Goal: Task Accomplishment & Management: Manage account settings

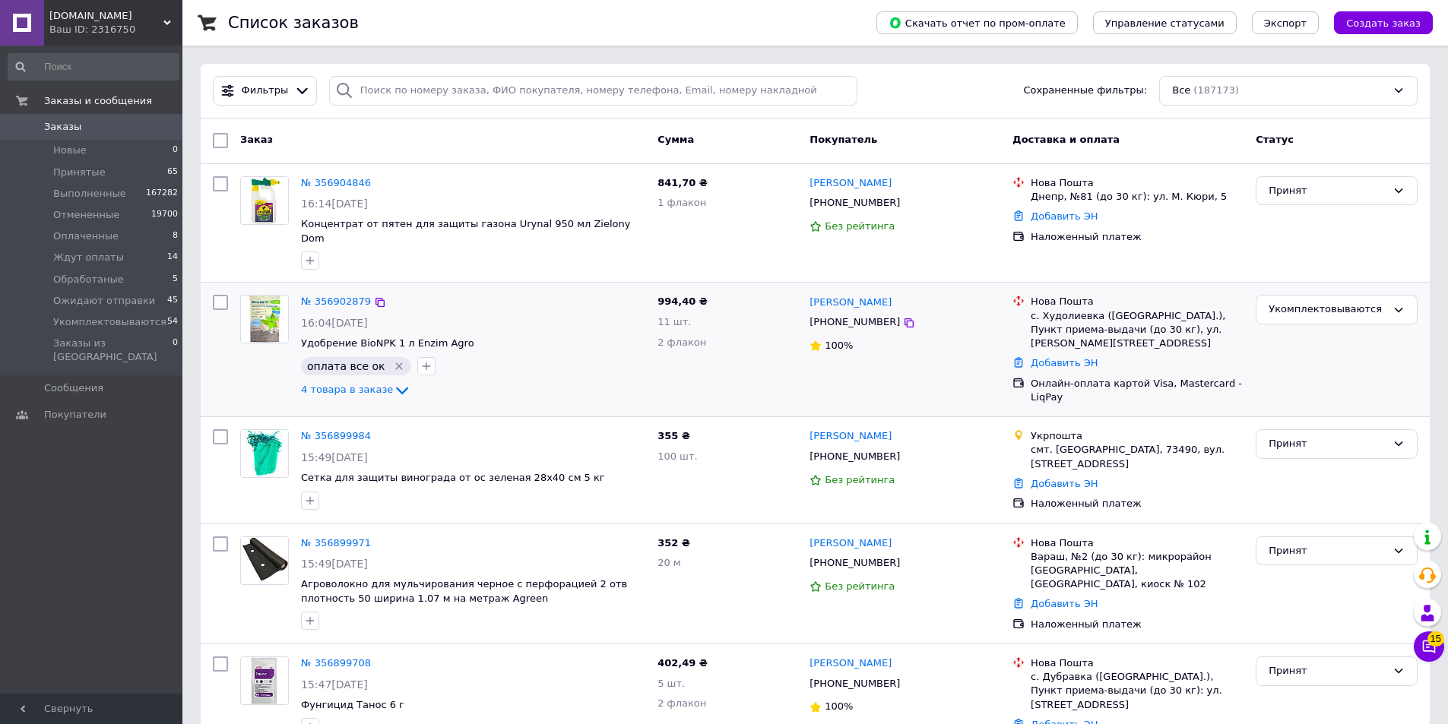
click at [761, 366] on div "994,40 ₴ 11 шт. 2 флакон" at bounding box center [727, 350] width 152 height 122
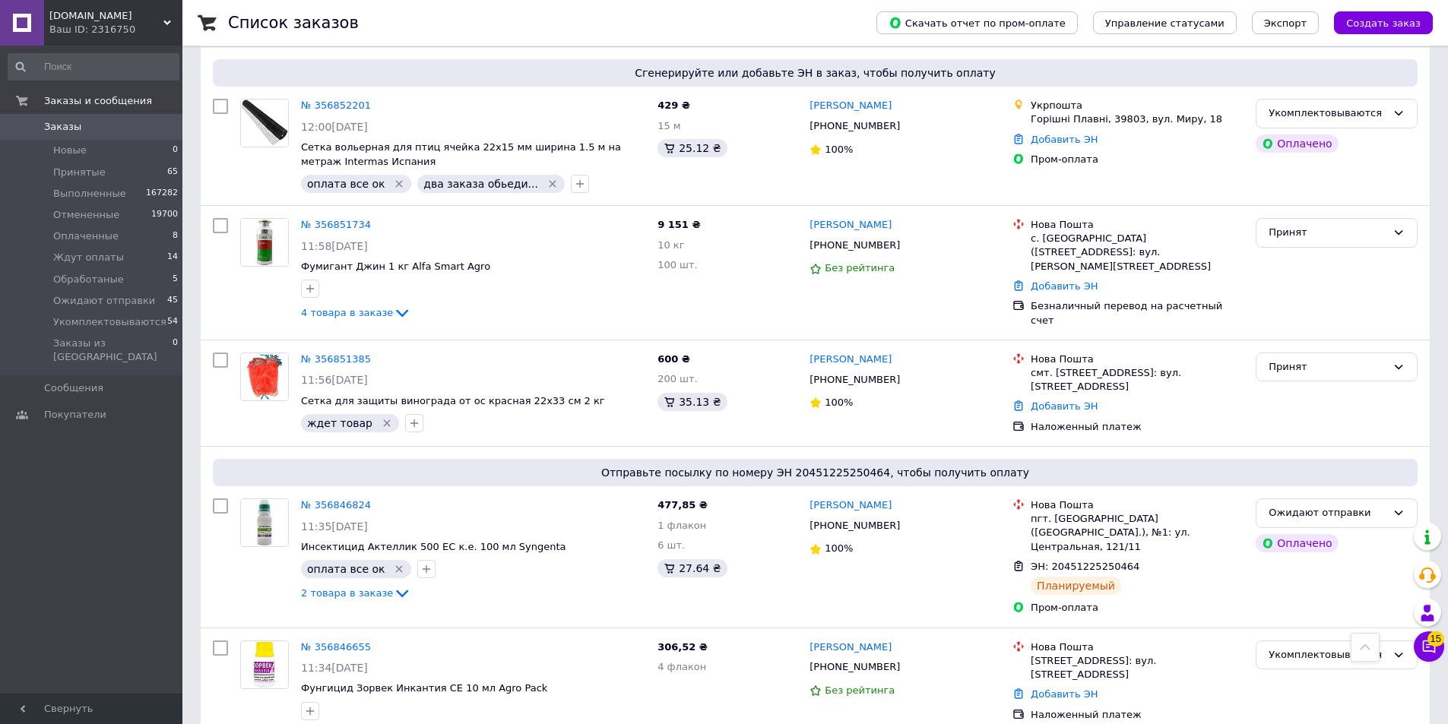
scroll to position [5625, 0]
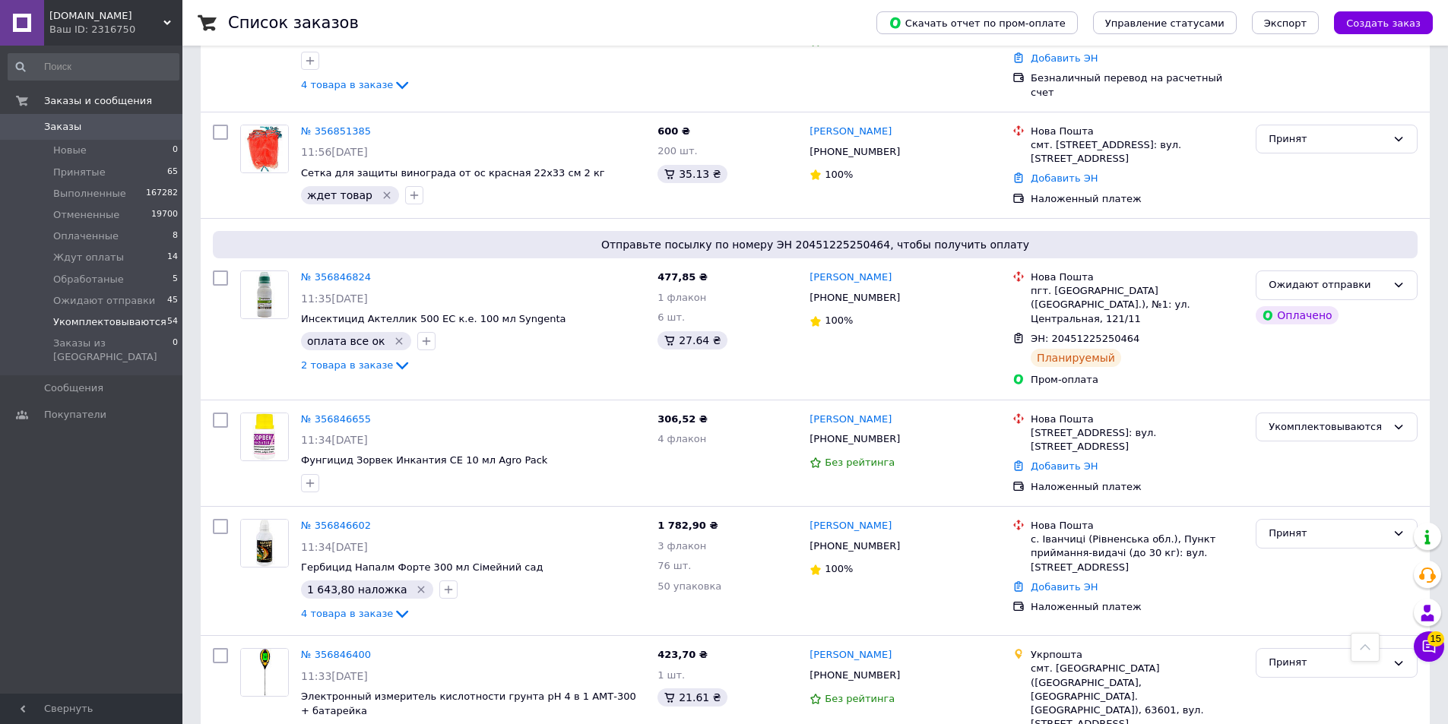
click at [129, 325] on span "Укомплектовываются" at bounding box center [109, 322] width 113 height 14
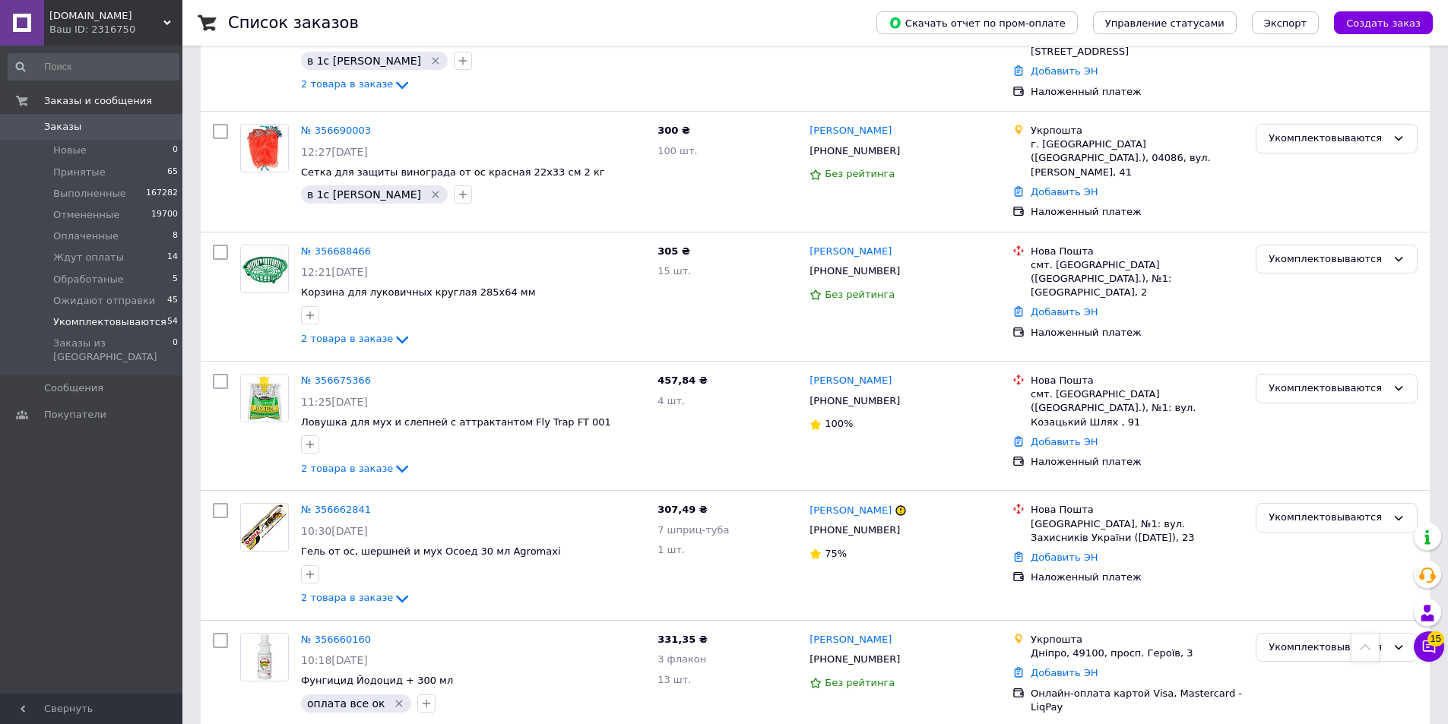
scroll to position [5859, 0]
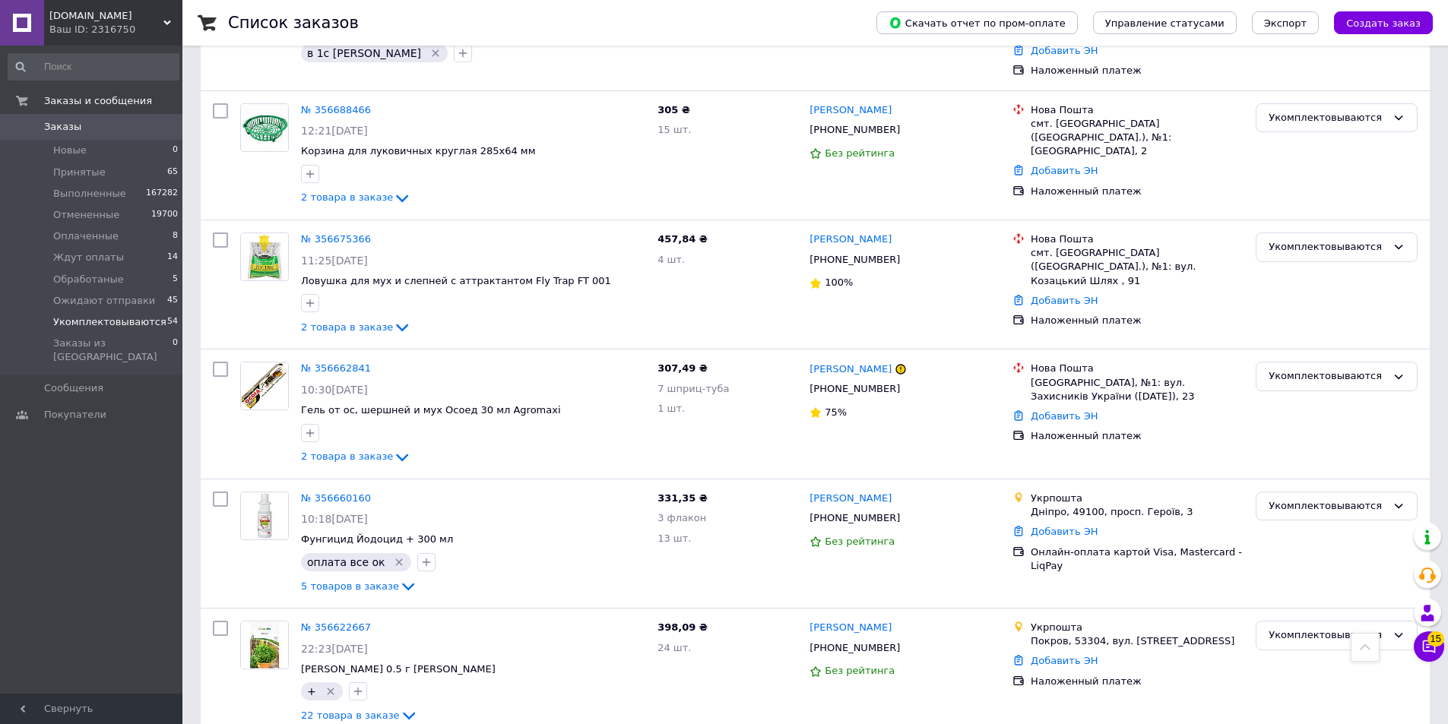
click at [100, 128] on span "Заказы" at bounding box center [92, 127] width 97 height 14
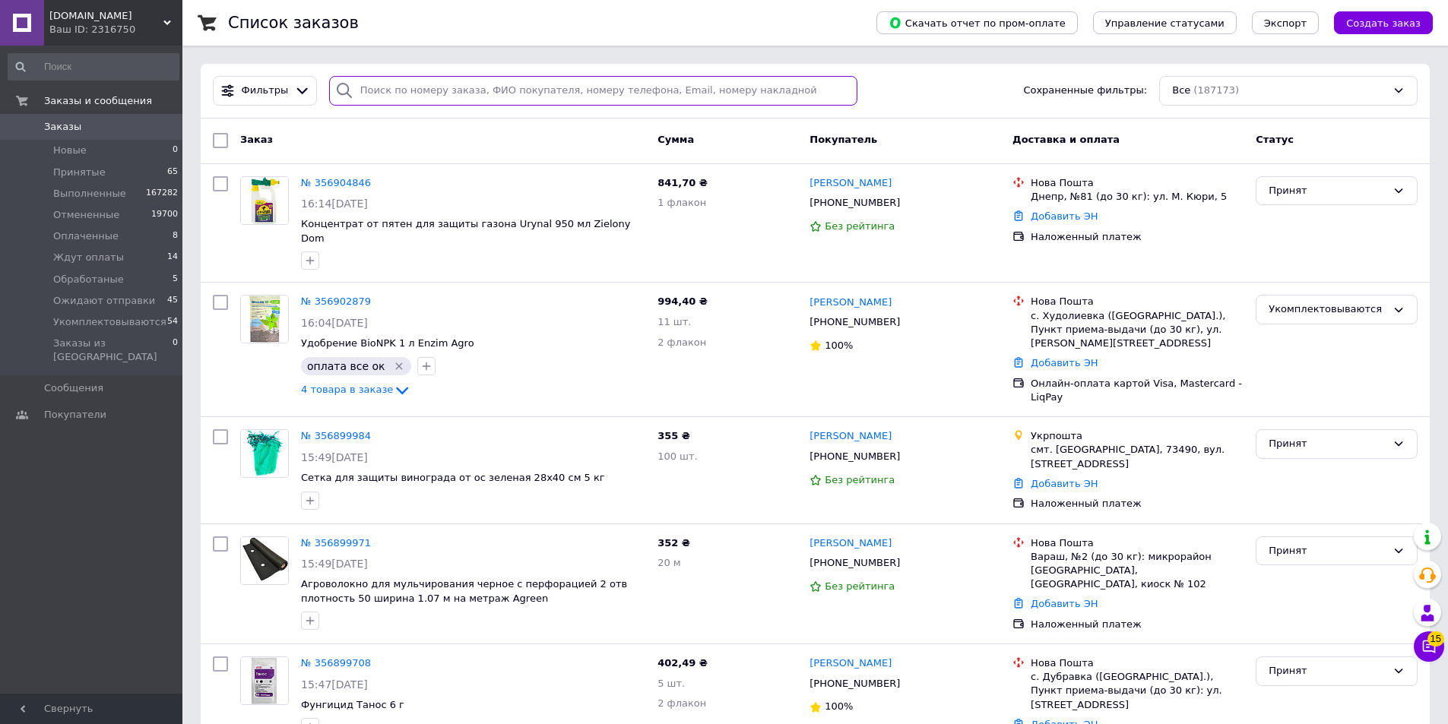
click at [401, 92] on input "search" at bounding box center [593, 91] width 529 height 30
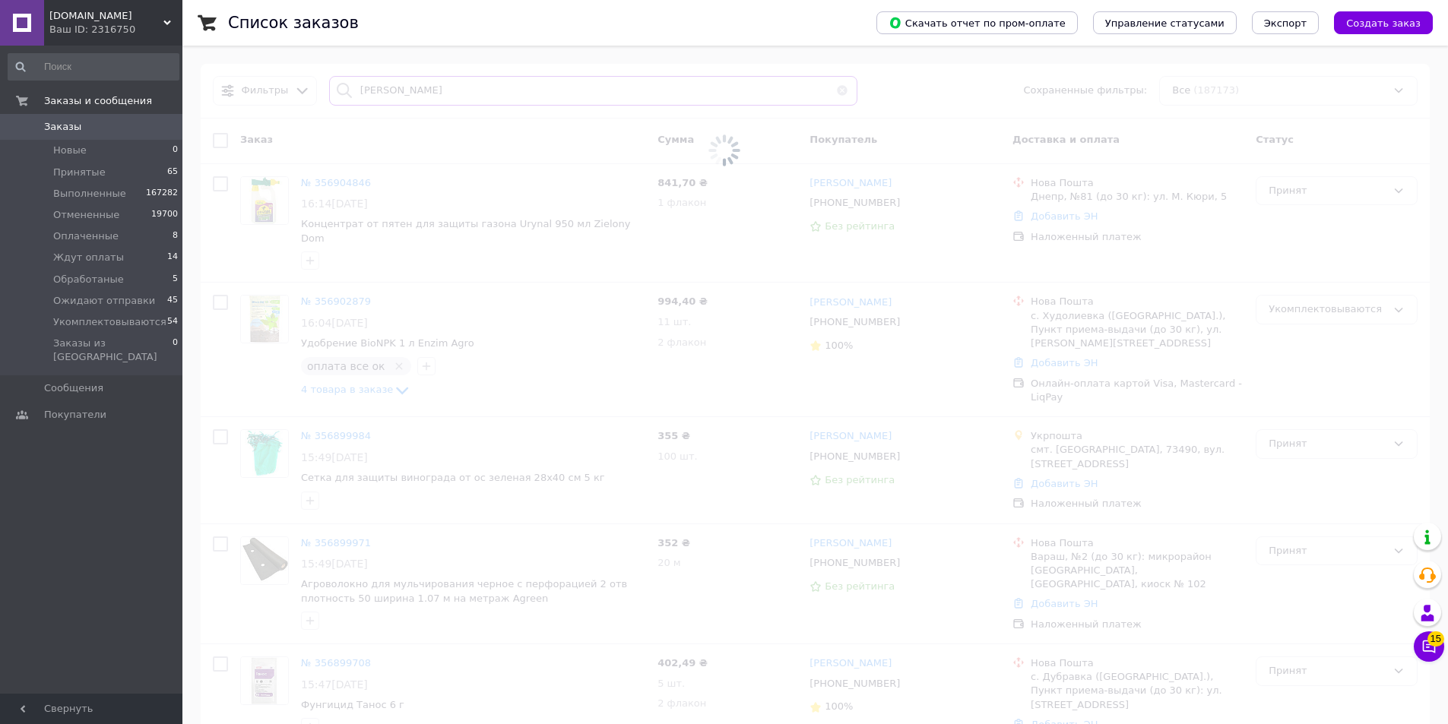
type input "ширшова"
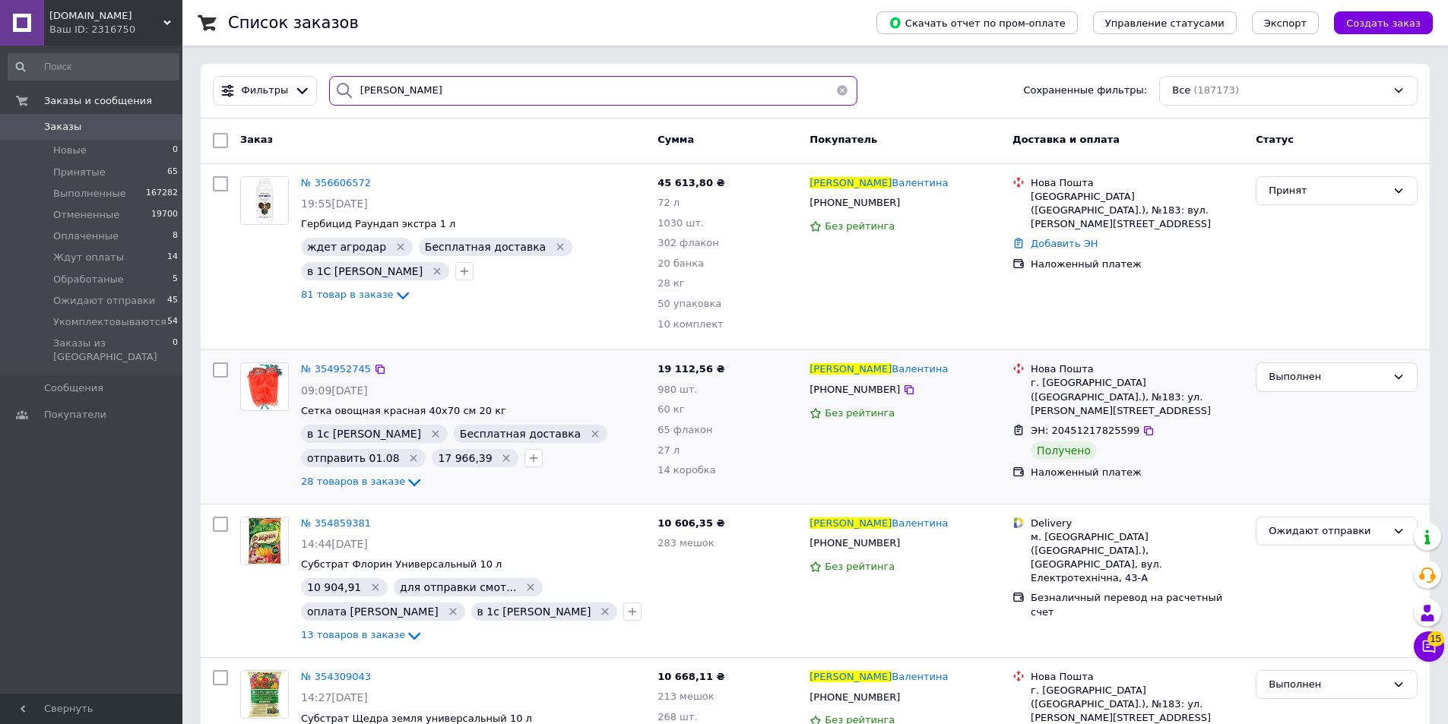
scroll to position [152, 0]
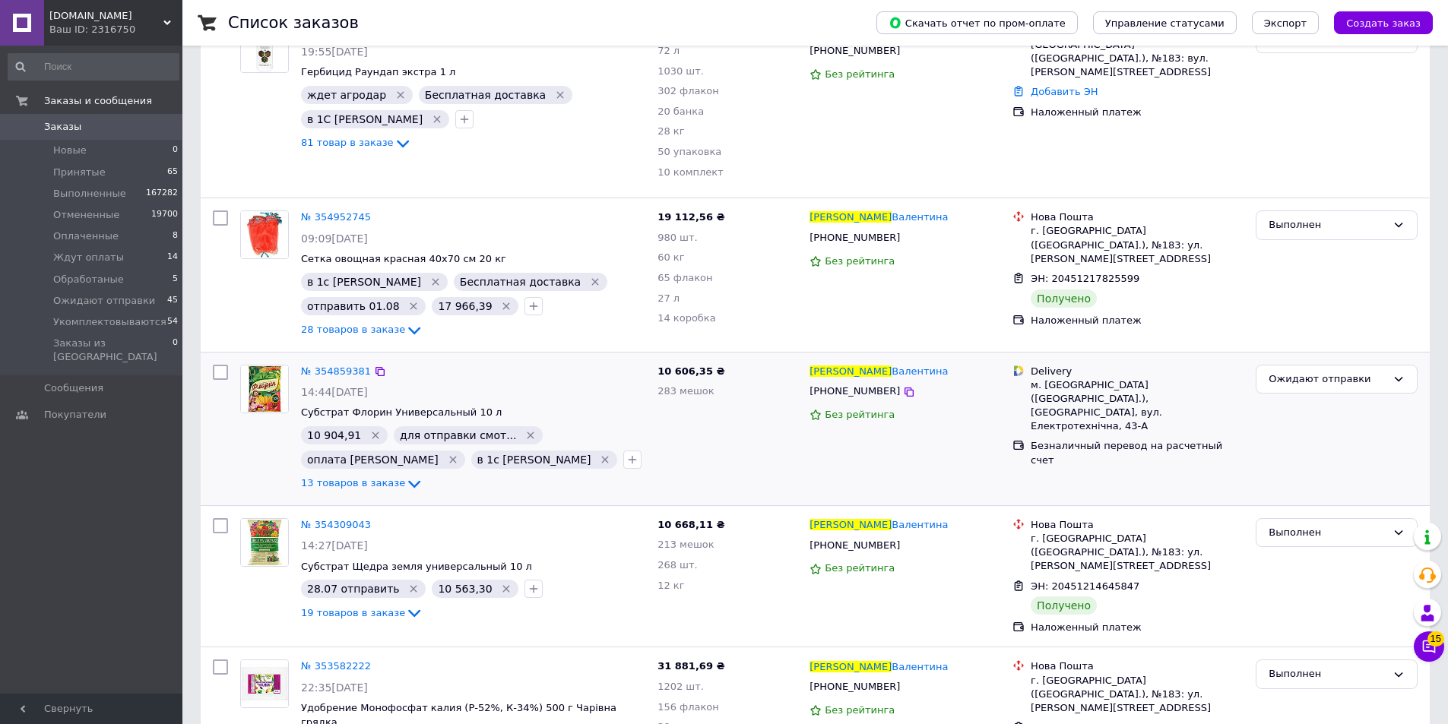
click at [652, 469] on div "10 606,35 ₴ 283 мешок" at bounding box center [727, 429] width 152 height 141
click at [374, 372] on icon at bounding box center [380, 372] width 12 height 12
click at [113, 123] on span "Заказы" at bounding box center [92, 127] width 97 height 14
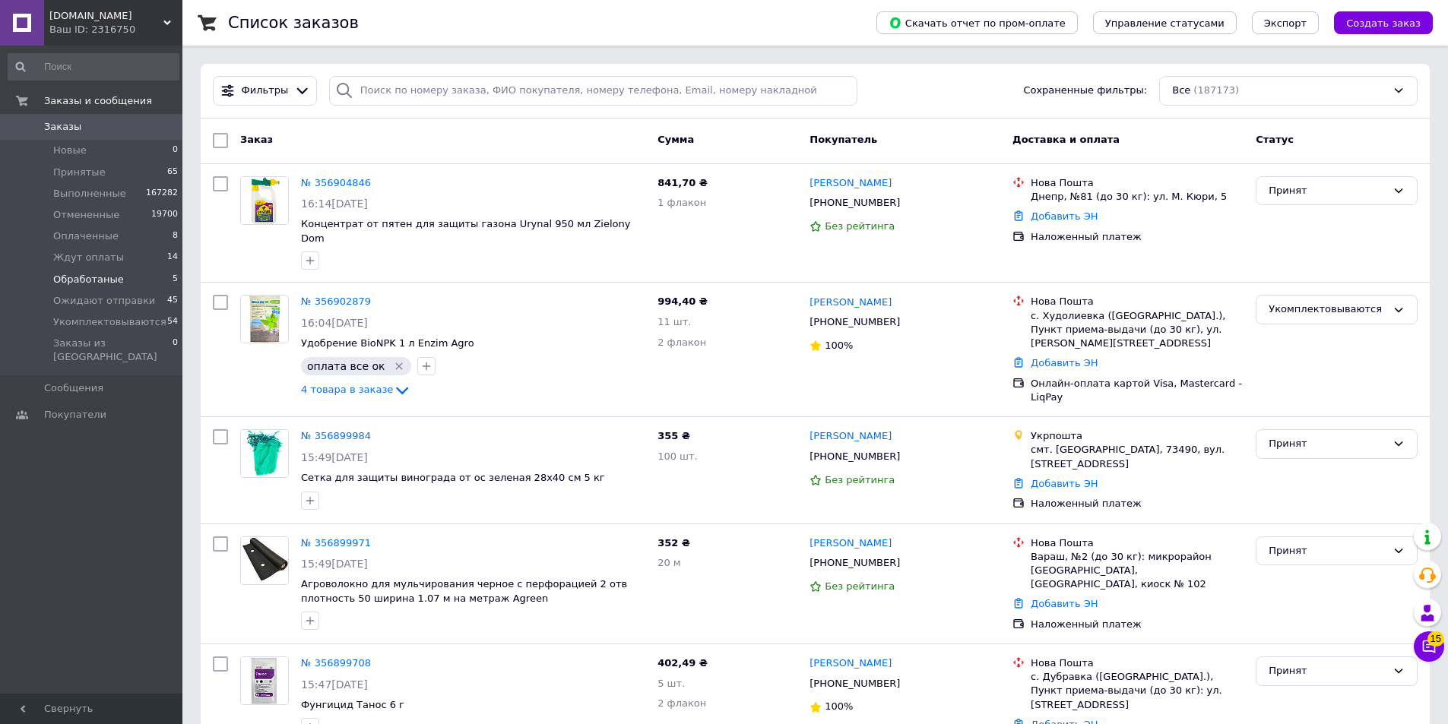
click at [82, 276] on span "Обработаные" at bounding box center [88, 280] width 71 height 14
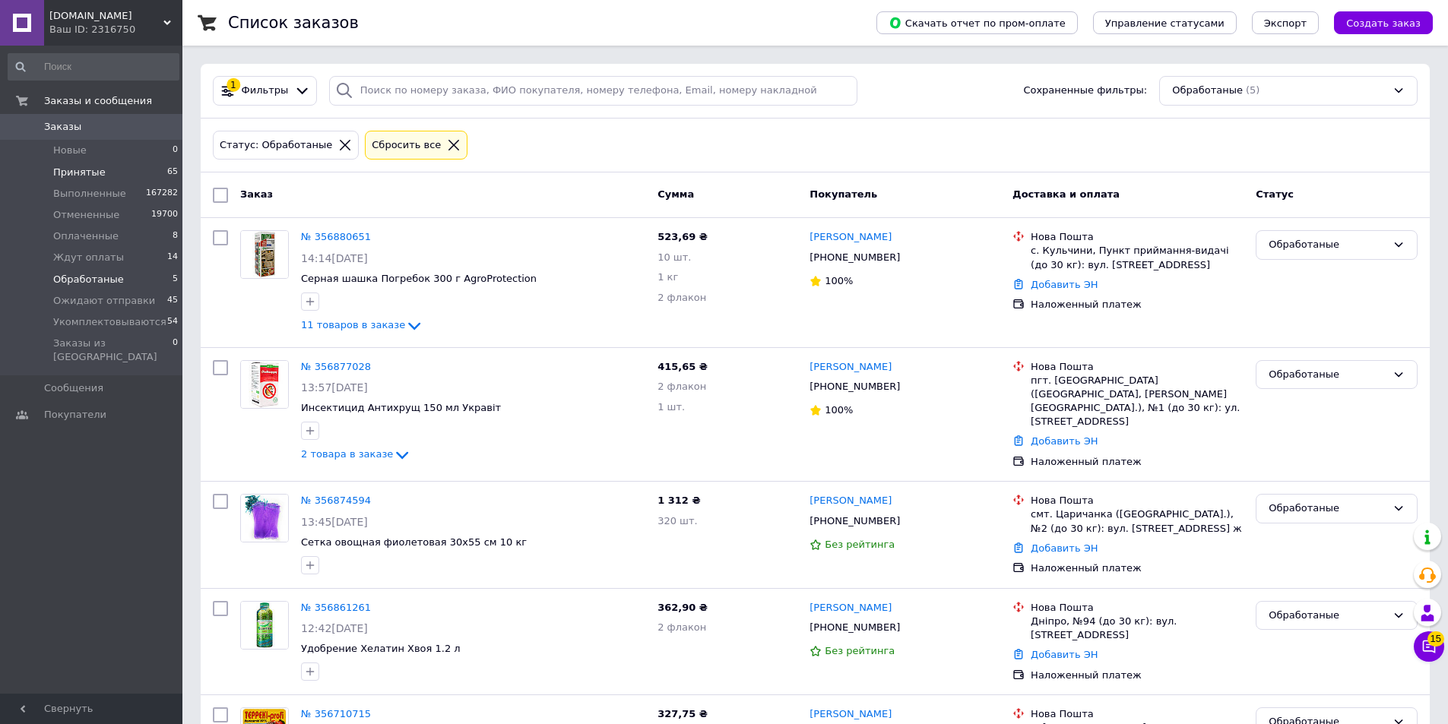
click at [81, 173] on span "Принятые" at bounding box center [79, 173] width 52 height 14
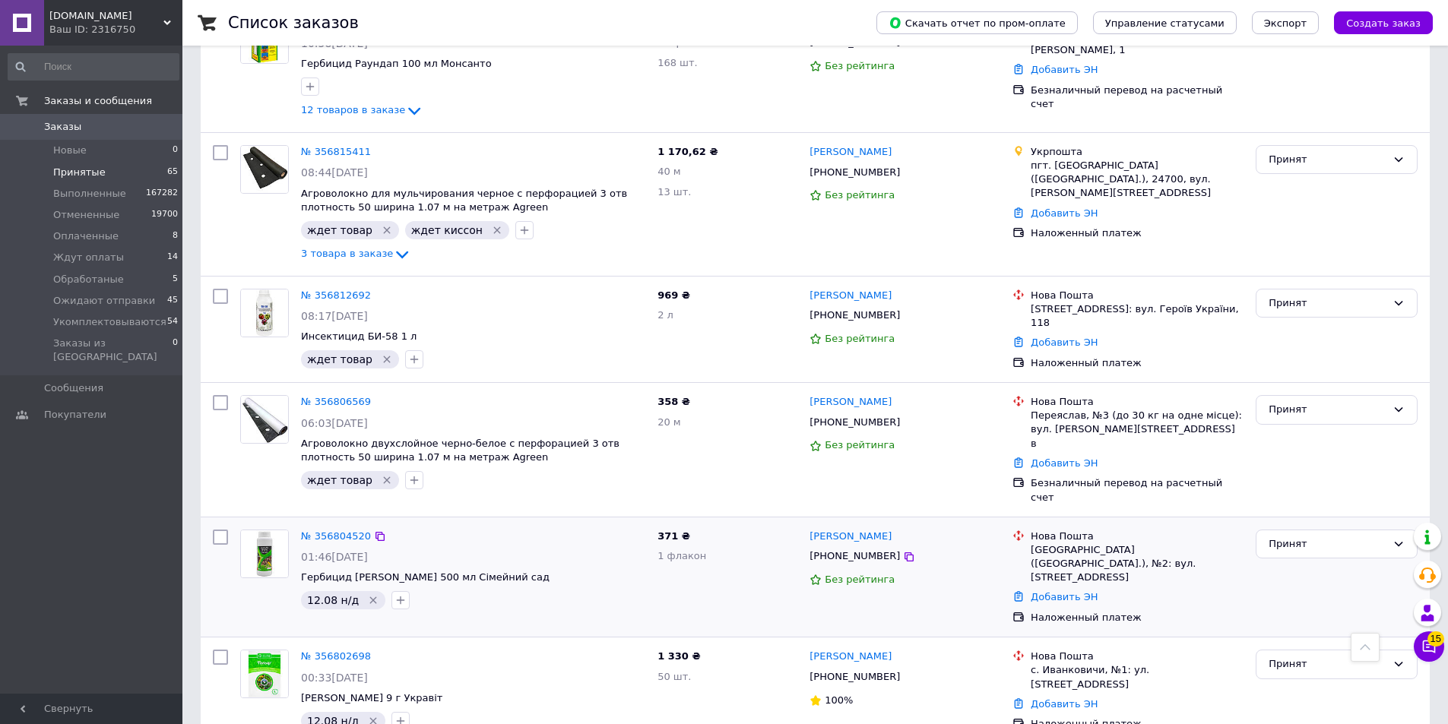
scroll to position [3497, 0]
